Goal: Information Seeking & Learning: Learn about a topic

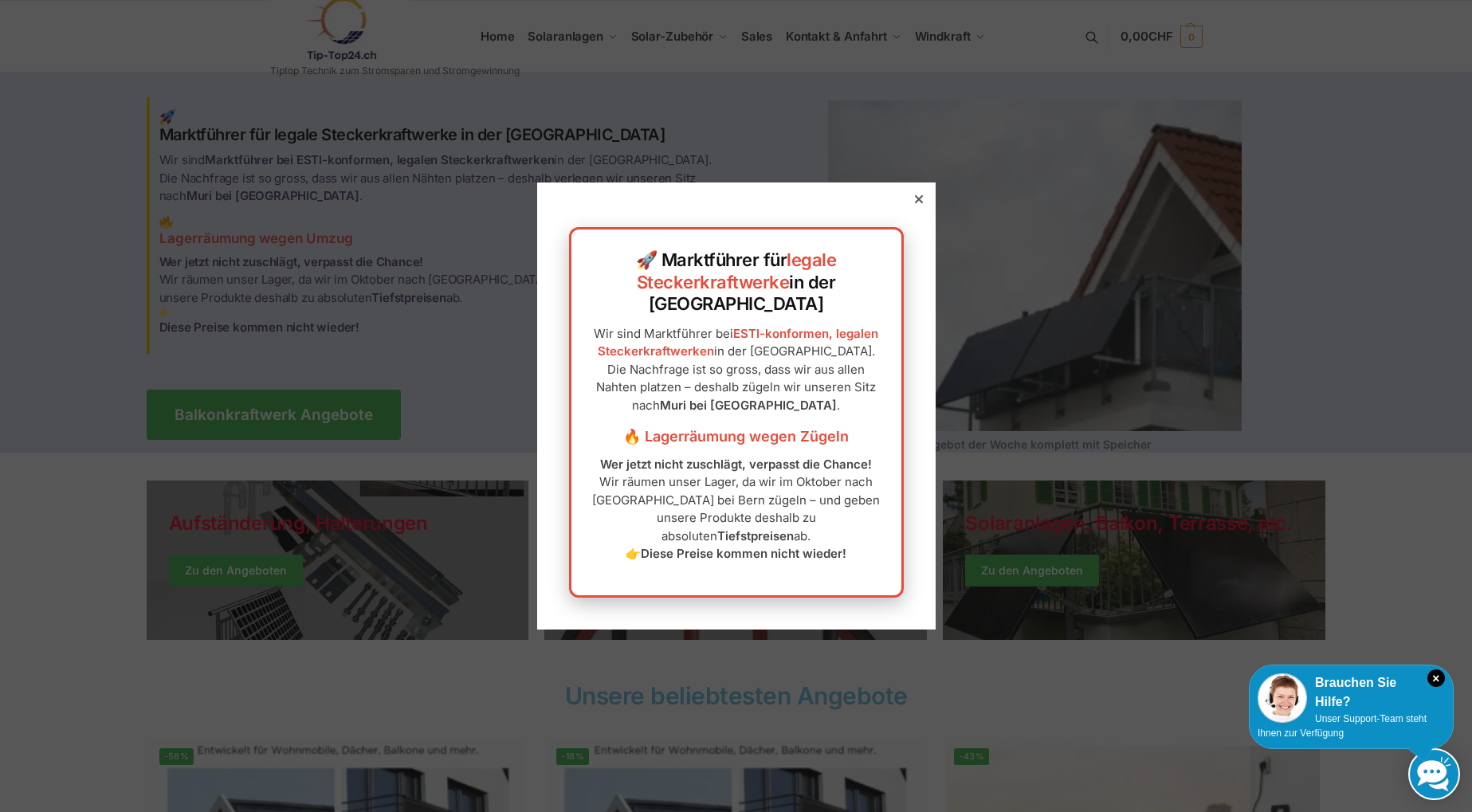
click at [912, 207] on div at bounding box center [919, 199] width 14 height 14
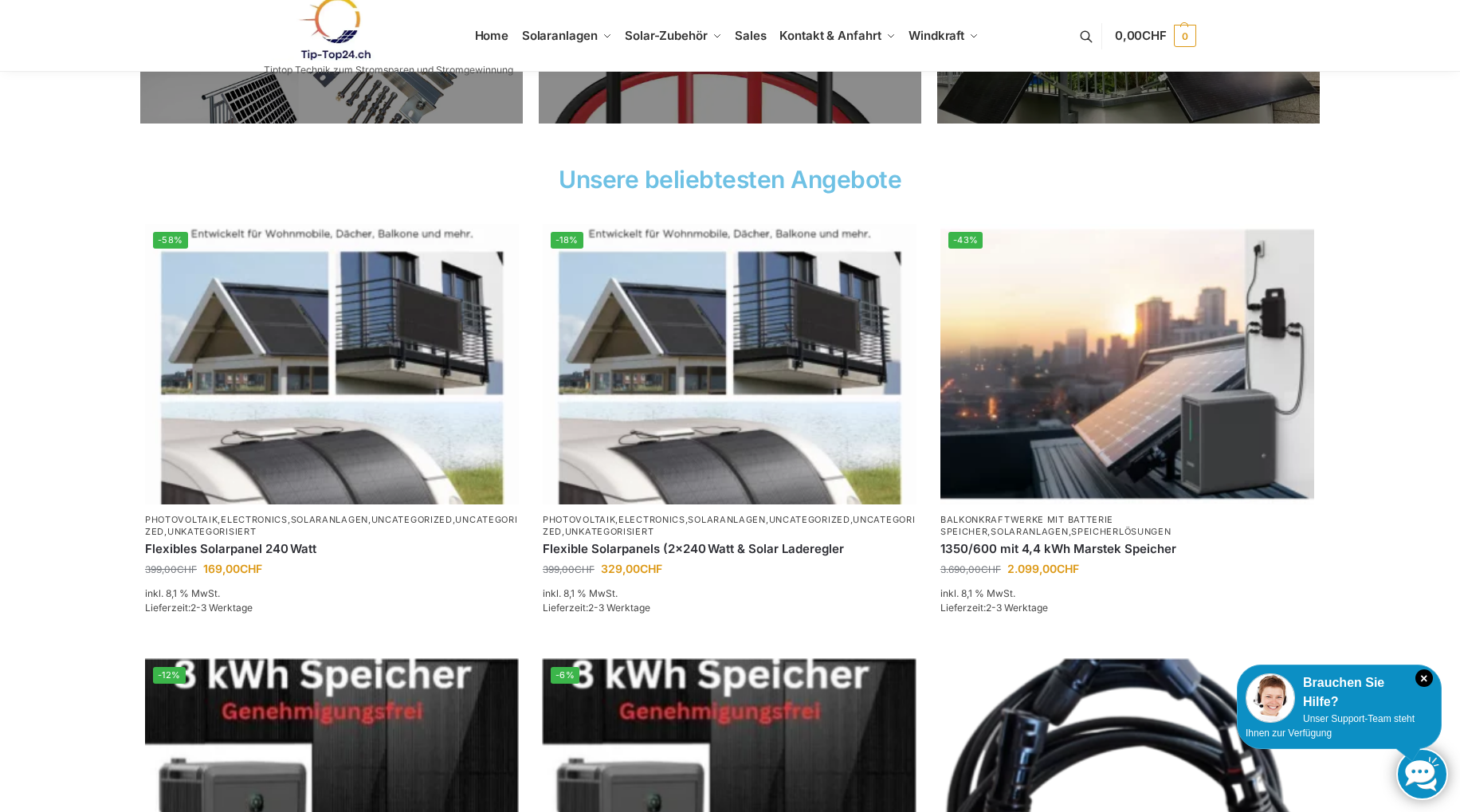
scroll to position [511, 0]
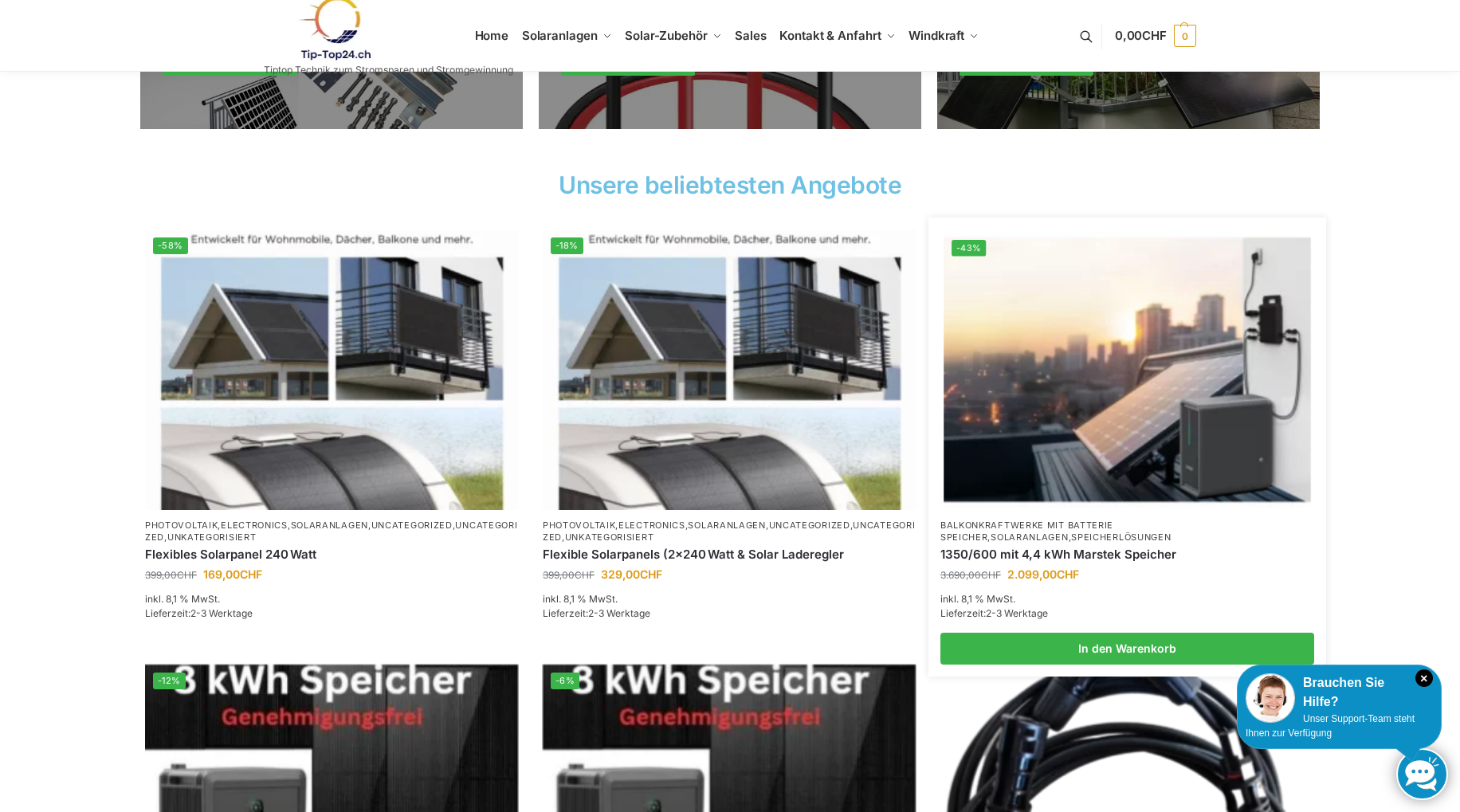
click at [1161, 362] on img at bounding box center [1127, 368] width 367 height 275
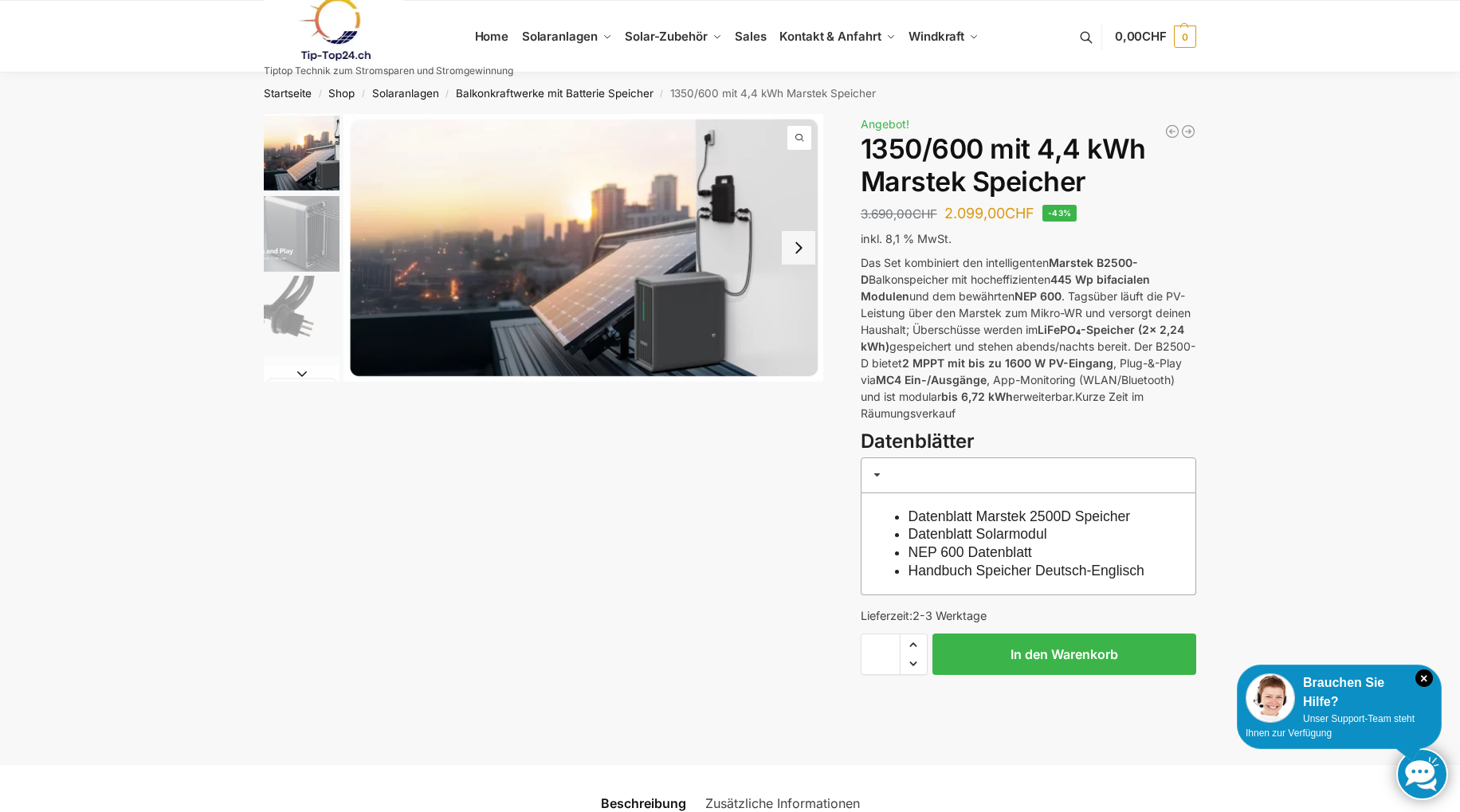
click at [1053, 259] on strong "Marstek B2500-D" at bounding box center [1000, 271] width 278 height 30
click at [1062, 259] on strong "Marstek B2500-D" at bounding box center [1000, 271] width 278 height 30
drag, startPoint x: 1072, startPoint y: 257, endPoint x: 1093, endPoint y: 257, distance: 21.0
click at [1084, 257] on strong "Marstek B2500-D" at bounding box center [1000, 271] width 278 height 30
drag, startPoint x: 1094, startPoint y: 257, endPoint x: 1106, endPoint y: 258, distance: 12.0
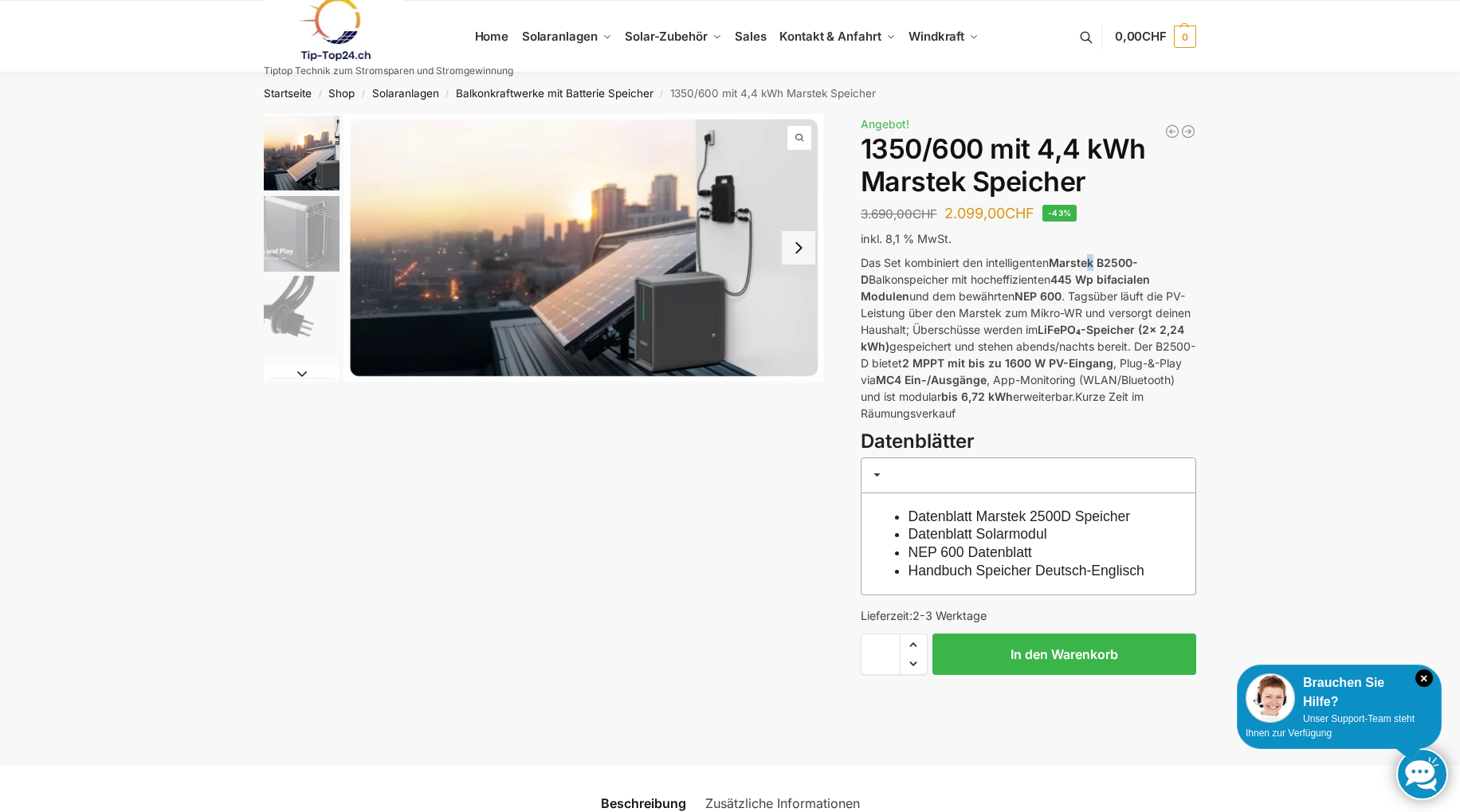
click at [1097, 257] on strong "Marstek B2500-D" at bounding box center [1000, 271] width 278 height 30
drag, startPoint x: 1106, startPoint y: 258, endPoint x: 1125, endPoint y: 259, distance: 19.0
click at [1125, 259] on strong "Marstek B2500-D" at bounding box center [1000, 271] width 278 height 30
click at [1069, 256] on strong "Marstek B2500-D" at bounding box center [1000, 271] width 278 height 30
drag, startPoint x: 1053, startPoint y: 264, endPoint x: 1139, endPoint y: 266, distance: 86.0
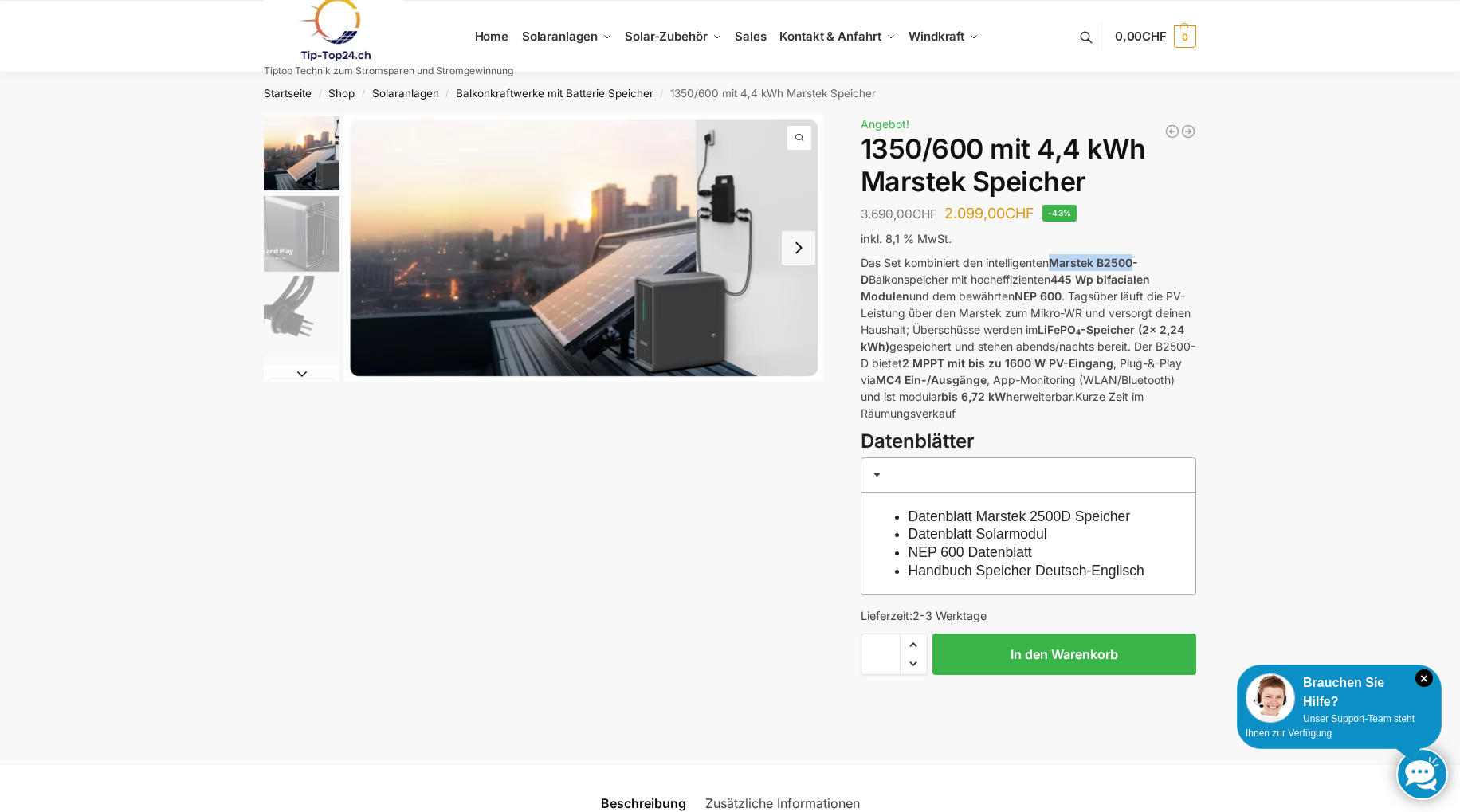
click at [1137, 266] on p "Das Set kombiniert den intelligenten Marstek B2500-D Balkonspeicher mit hocheff…" at bounding box center [1029, 338] width 336 height 167
drag, startPoint x: 1142, startPoint y: 266, endPoint x: 1150, endPoint y: 258, distance: 11.3
click at [1138, 258] on strong "Marstek B2500-D" at bounding box center [1000, 271] width 278 height 30
click at [1151, 258] on p "Das Set kombiniert den intelligenten Marstek B2500-D Balkonspeicher mit hocheff…" at bounding box center [1029, 338] width 336 height 167
drag, startPoint x: 1155, startPoint y: 258, endPoint x: 1053, endPoint y: 257, distance: 102.0
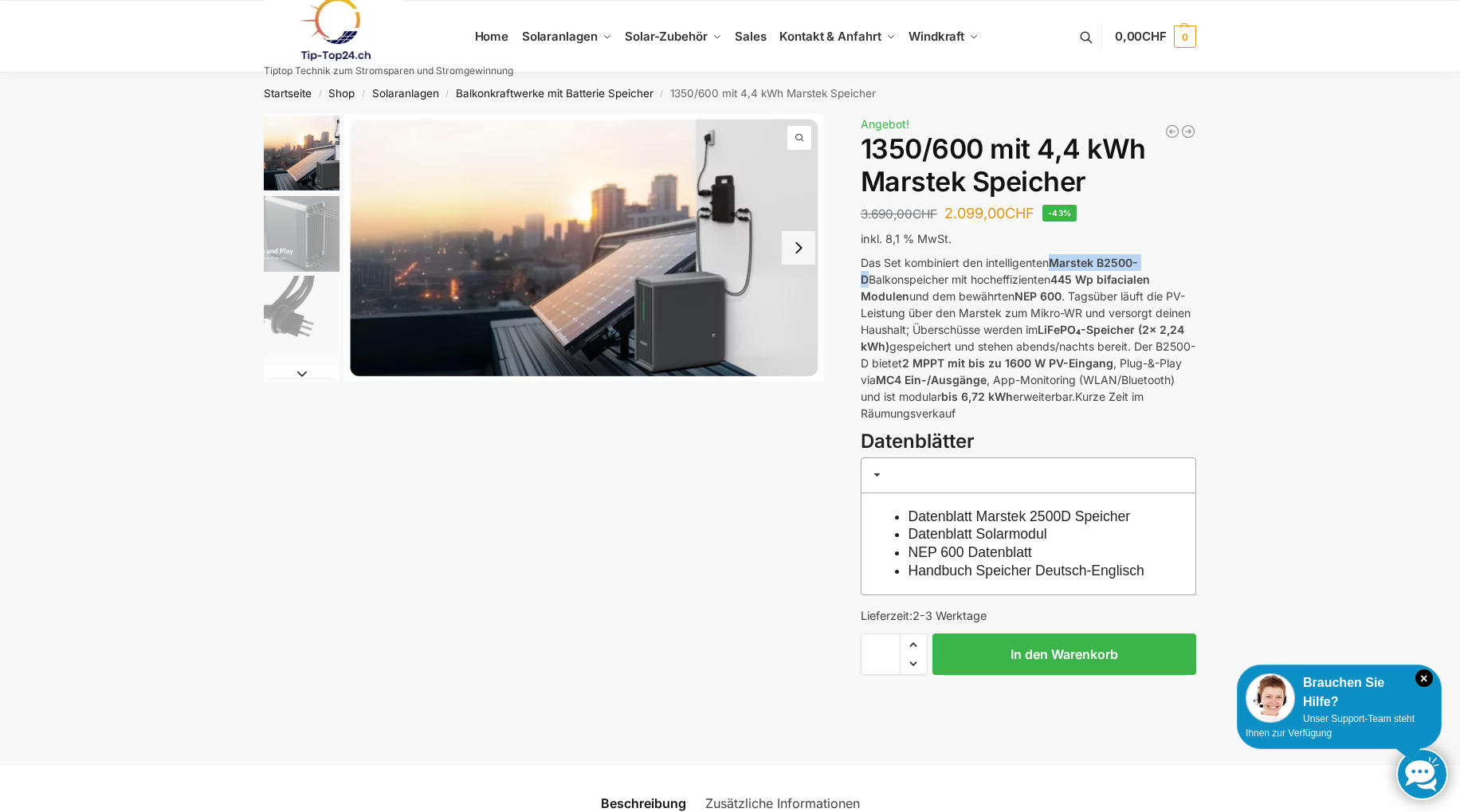
click at [1053, 257] on p "Das Set kombiniert den intelligenten Marstek B2500-D Balkonspeicher mit hocheff…" at bounding box center [1029, 338] width 336 height 167
copy strong "Marstek B2500-D"
